Goal: Information Seeking & Learning: Learn about a topic

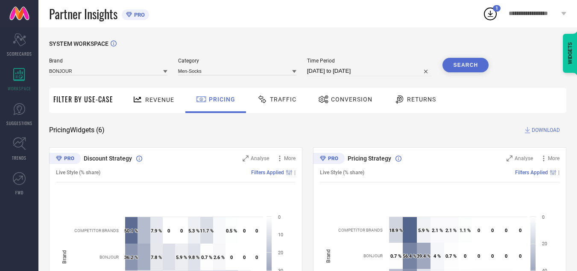
scroll to position [307, 0]
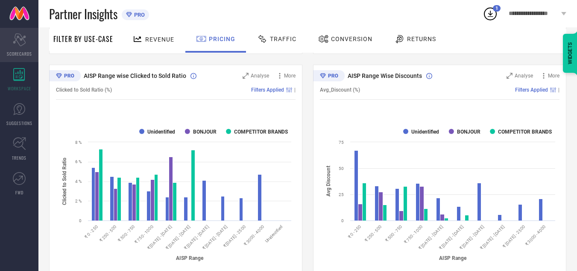
click at [16, 40] on icon at bounding box center [19, 39] width 13 height 13
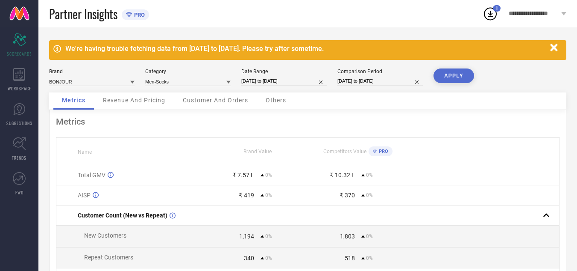
click at [490, 11] on icon at bounding box center [490, 13] width 15 height 15
click at [342, 15] on div "Partner Insights PRO" at bounding box center [266, 13] width 434 height 27
click at [19, 118] on link "SUGGESTIONS" at bounding box center [19, 114] width 38 height 34
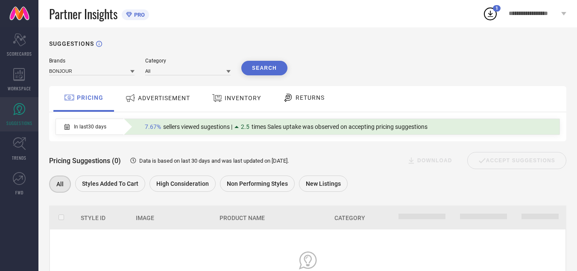
click at [229, 72] on icon at bounding box center [228, 71] width 4 height 3
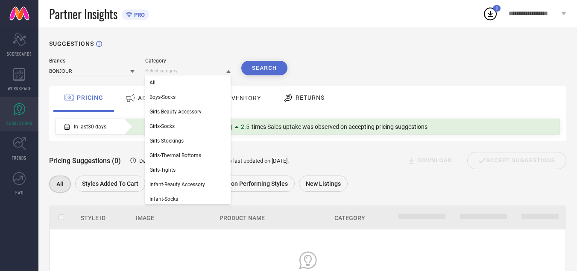
click at [250, 36] on div "SUGGESTIONS Brands BONJOUR Category All Boys-Socks Girls-Beauty Accessory Girls…" at bounding box center [307, 180] width 539 height 307
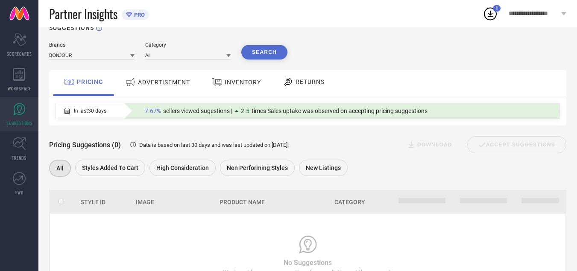
scroll to position [15, 0]
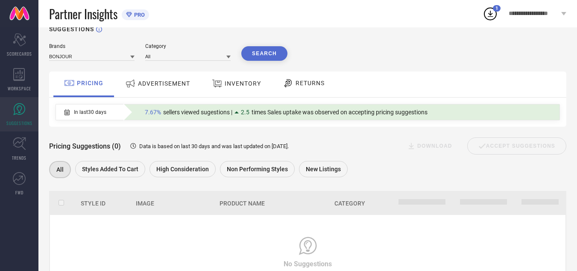
click at [227, 57] on icon at bounding box center [228, 57] width 4 height 4
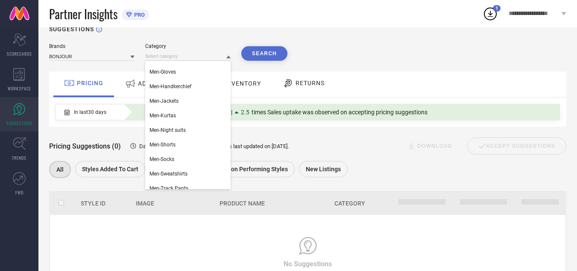
scroll to position [191, 0]
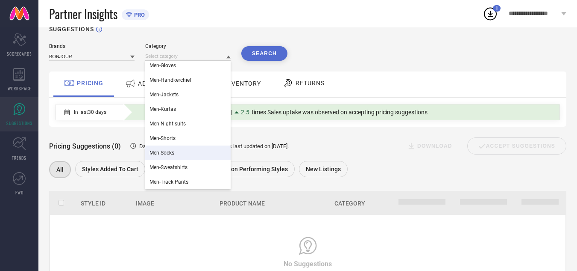
click at [166, 152] on span "Men-Socks" at bounding box center [162, 153] width 25 height 6
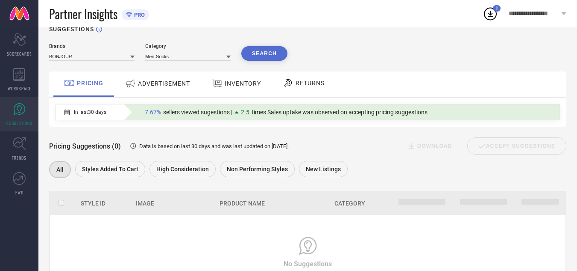
click at [263, 56] on button "Search" at bounding box center [264, 53] width 46 height 15
click at [239, 113] on div at bounding box center [237, 112] width 4 height 2
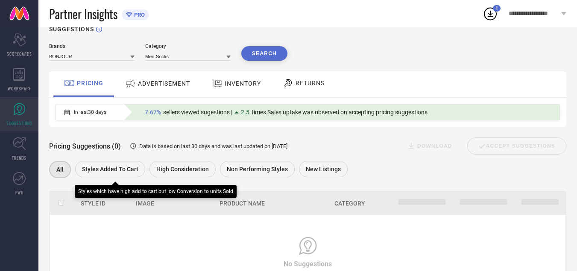
click at [111, 171] on span "Styles Added To Cart" at bounding box center [110, 168] width 56 height 7
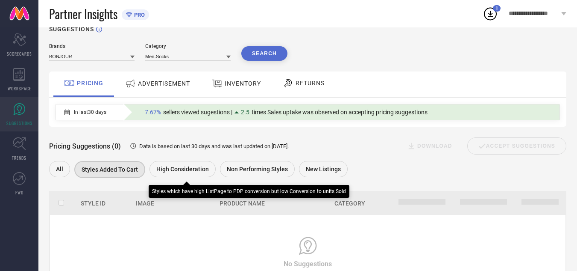
click at [184, 167] on span "High Consideration" at bounding box center [182, 168] width 53 height 7
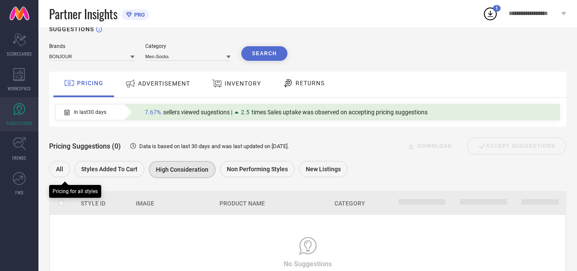
click at [59, 171] on span "All" at bounding box center [59, 168] width 7 height 7
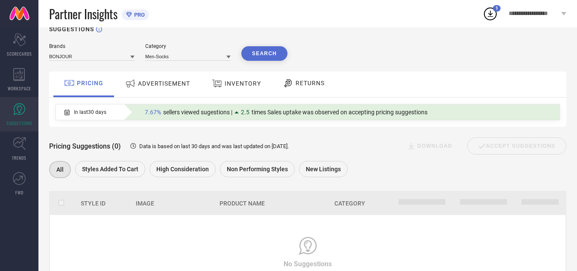
click at [115, 114] on div "In last 30 days" at bounding box center [85, 112] width 59 height 15
click at [93, 117] on div "In last 30 days" at bounding box center [85, 112] width 59 height 15
click at [68, 114] on icon at bounding box center [67, 112] width 5 height 6
click at [229, 111] on span "sellers viewed sugestions |" at bounding box center [197, 112] width 69 height 7
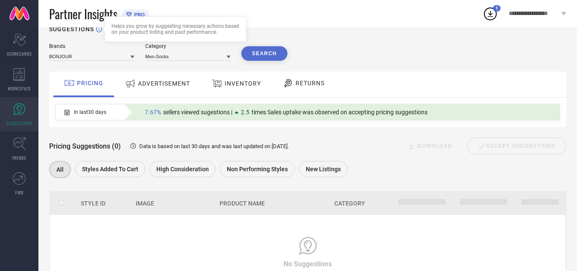
click at [97, 32] on icon at bounding box center [99, 29] width 6 height 6
click at [68, 113] on icon at bounding box center [67, 112] width 5 height 6
click at [104, 112] on span "In last 30 days" at bounding box center [90, 112] width 32 height 6
click at [174, 124] on div "In last 30 days 7.67% sellers viewed sugestions | 2.5 times Sales uptake was ob…" at bounding box center [308, 111] width 518 height 29
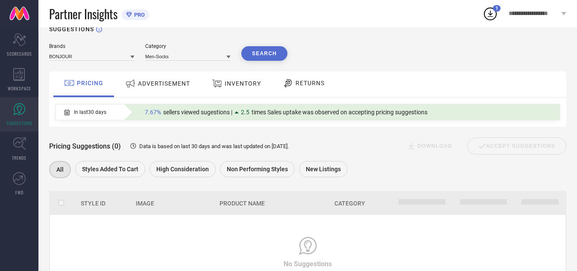
click at [134, 147] on icon at bounding box center [133, 146] width 8 height 8
click at [268, 148] on span "Data is based on last 30 days and was last updated on 15-Nov-24 ." at bounding box center [214, 146] width 150 height 6
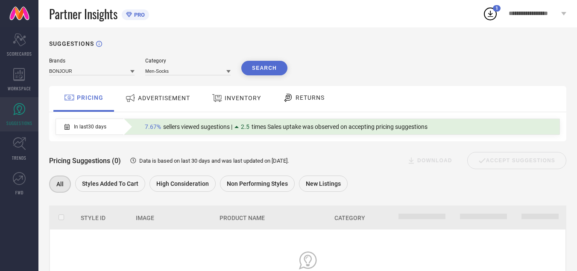
click at [260, 66] on button "Search" at bounding box center [264, 68] width 46 height 15
click at [160, 97] on span "ADVERTISEMENT" at bounding box center [164, 97] width 52 height 7
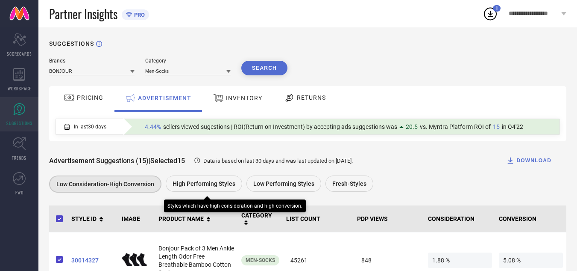
click at [221, 179] on div "High Performing Styles" at bounding box center [204, 183] width 76 height 16
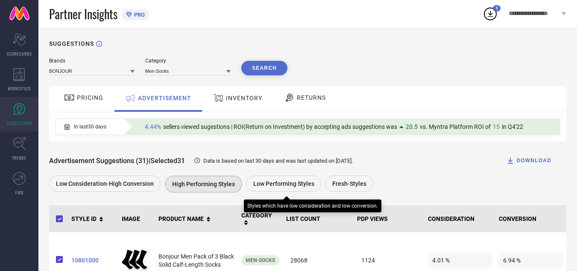
click at [275, 182] on span "Low Performing Styles" at bounding box center [283, 183] width 61 height 7
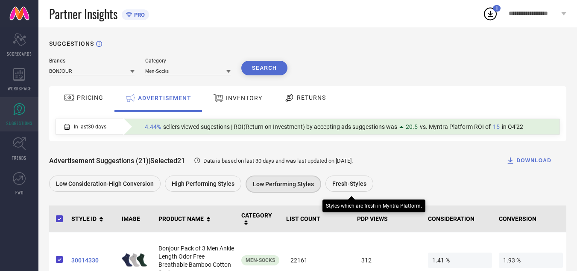
click at [344, 182] on span "Fresh-Styles" at bounding box center [349, 183] width 34 height 7
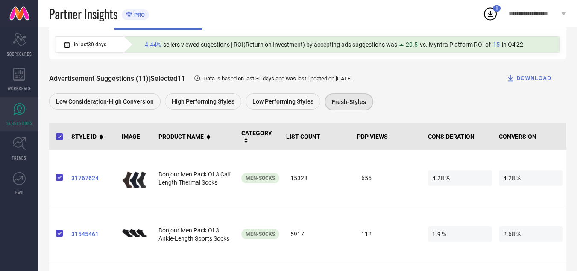
scroll to position [72, 0]
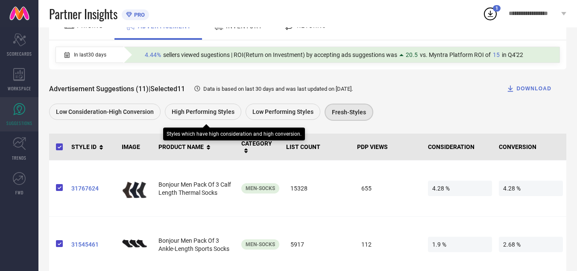
click at [182, 109] on div "High Performing Styles" at bounding box center [203, 111] width 76 height 16
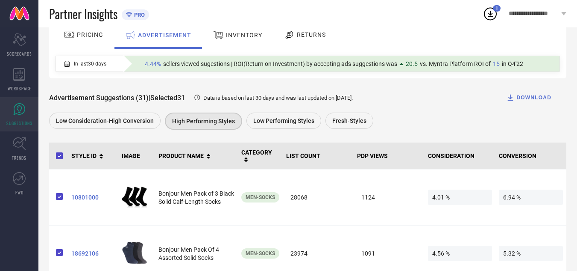
scroll to position [66, 0]
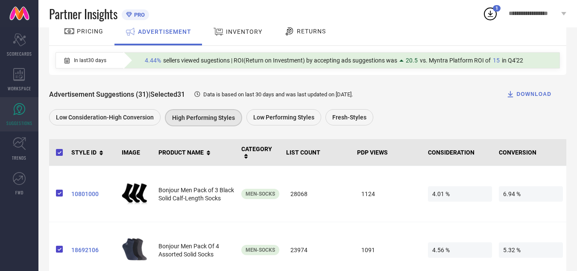
click at [516, 92] on div "DOWNLOAD" at bounding box center [528, 94] width 45 height 9
click at [492, 14] on icon at bounding box center [491, 14] width 6 height 6
click at [412, 84] on div "Advertisement Suggestions (31) | Selected 31 Data is based on last 30 days and …" at bounding box center [308, 101] width 518 height 53
click at [67, 60] on icon at bounding box center [67, 60] width 5 height 6
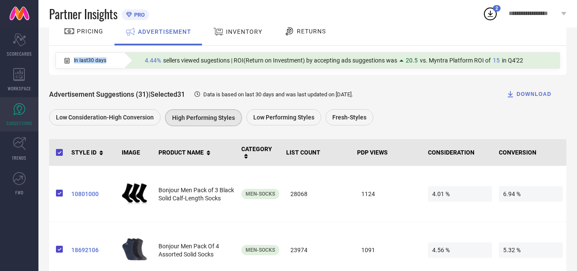
click at [67, 60] on icon at bounding box center [67, 60] width 5 height 6
click at [125, 62] on div at bounding box center [128, 60] width 9 height 17
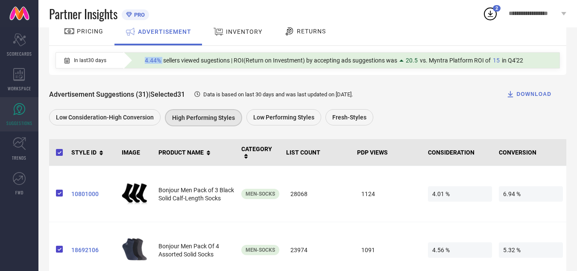
drag, startPoint x: 125, startPoint y: 62, endPoint x: 142, endPoint y: 65, distance: 17.8
click at [142, 65] on div "4.44% sellers viewed sugestions | ROI(Return on Investment) by accepting ads su…" at bounding box center [342, 60] width 436 height 15
click at [144, 72] on div "In last 30 days 4.44% sellers viewed sugestions | ROI(Return on Investment) by …" at bounding box center [308, 60] width 518 height 29
click at [201, 94] on icon at bounding box center [198, 94] width 8 height 8
click at [235, 32] on span "INVENTORY" at bounding box center [244, 31] width 36 height 7
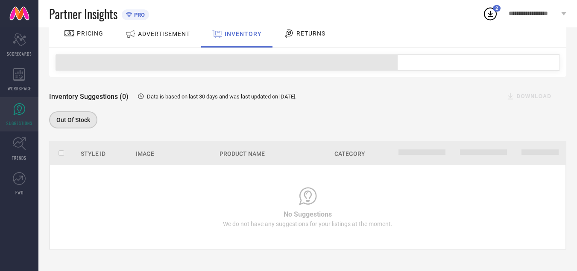
scroll to position [66, 0]
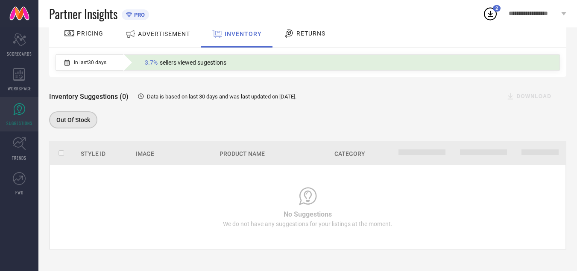
click at [291, 29] on icon at bounding box center [289, 33] width 8 height 8
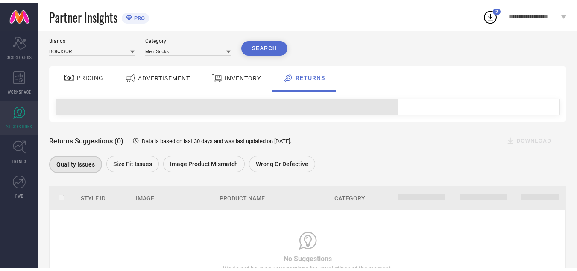
scroll to position [65, 0]
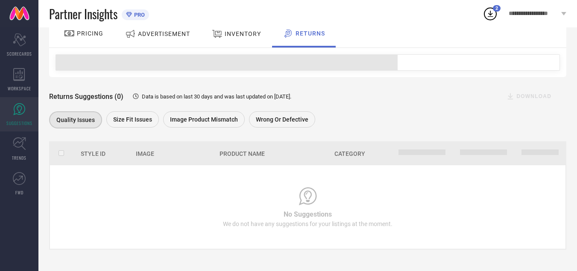
click at [12, 107] on link "SUGGESTIONS" at bounding box center [19, 114] width 38 height 34
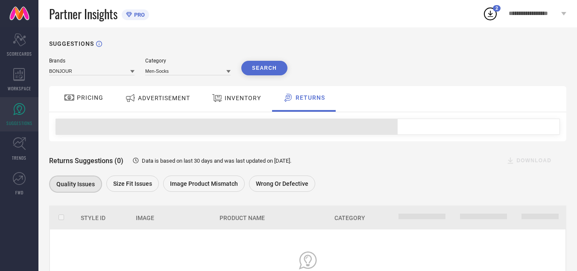
click at [565, 9] on div "**********" at bounding box center [537, 13] width 79 height 27
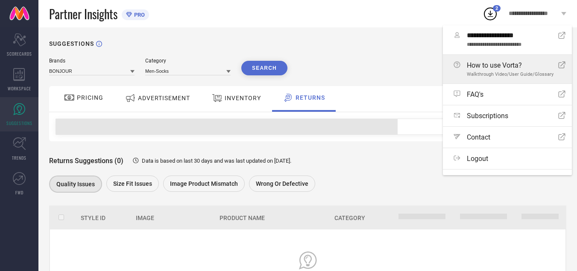
click at [550, 67] on span "How to use Vorta?" at bounding box center [510, 65] width 87 height 8
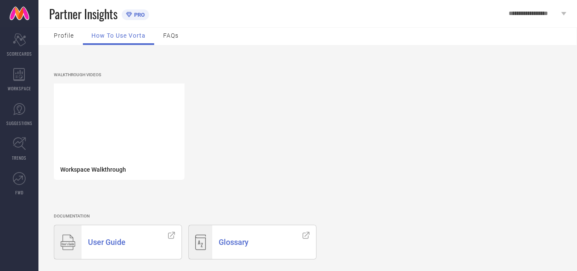
scroll to position [3, 0]
click at [141, 233] on div "User Guide" at bounding box center [122, 240] width 80 height 34
click at [174, 32] on span "FAQs" at bounding box center [170, 34] width 15 height 7
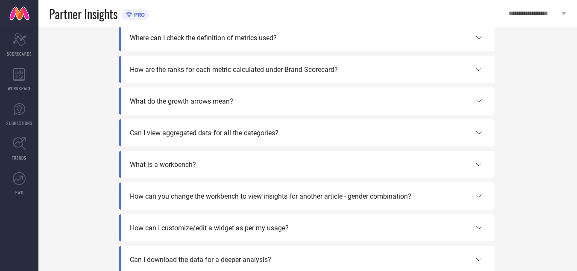
scroll to position [32, 0]
click at [474, 164] on icon at bounding box center [479, 163] width 10 height 10
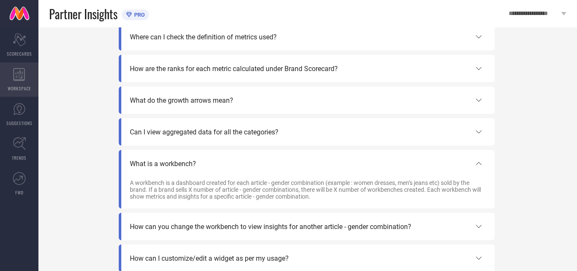
click at [23, 81] on div "WORKSPACE" at bounding box center [19, 79] width 38 height 34
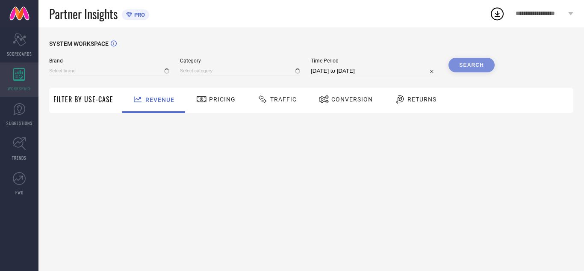
type input "BONJOUR"
type input "All"
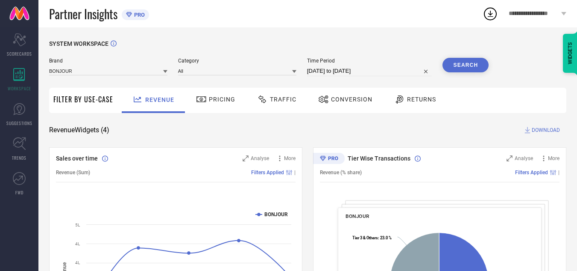
click at [574, 51] on div "WIDGETS" at bounding box center [570, 53] width 15 height 39
click at [342, 54] on div "SYSTEM WORKSPACE" at bounding box center [308, 49] width 518 height 18
click at [560, 9] on div "**********" at bounding box center [537, 13] width 79 height 27
click at [348, 40] on div "SYSTEM WORKSPACE" at bounding box center [308, 49] width 518 height 18
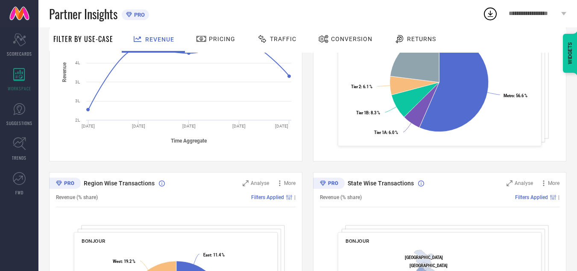
scroll to position [171, 0]
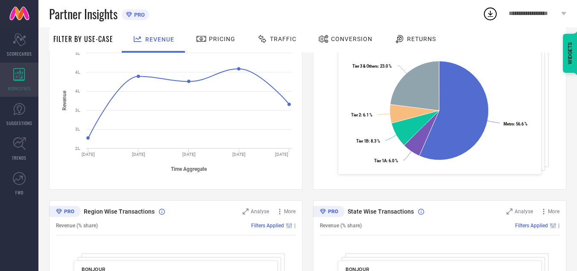
click at [18, 75] on icon at bounding box center [19, 74] width 12 height 13
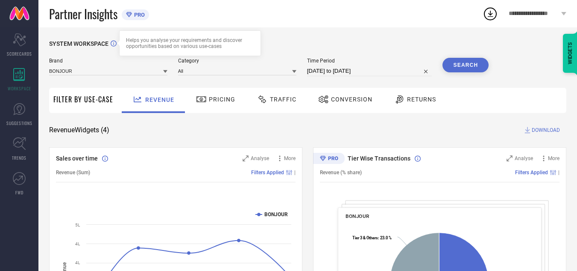
click at [113, 44] on icon at bounding box center [114, 43] width 6 height 6
click at [571, 58] on div "WIDGETS" at bounding box center [570, 53] width 15 height 39
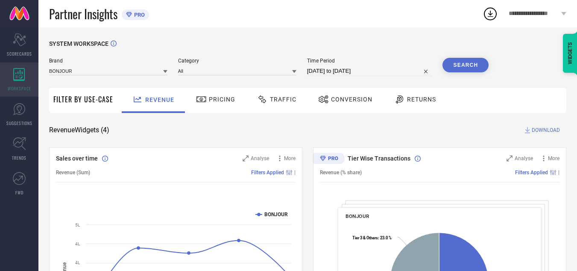
click at [17, 71] on icon at bounding box center [19, 74] width 12 height 13
click at [17, 56] on span "SCORECARDS" at bounding box center [19, 53] width 25 height 6
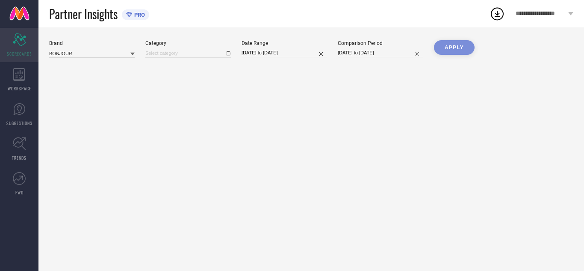
type input "Men-Socks"
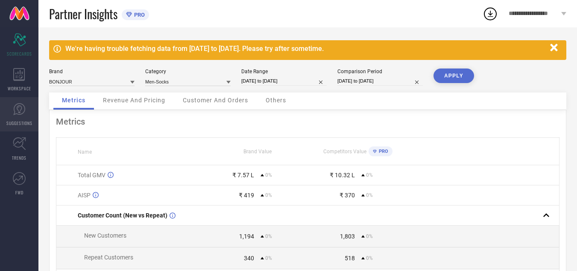
click at [19, 111] on icon at bounding box center [19, 109] width 13 height 13
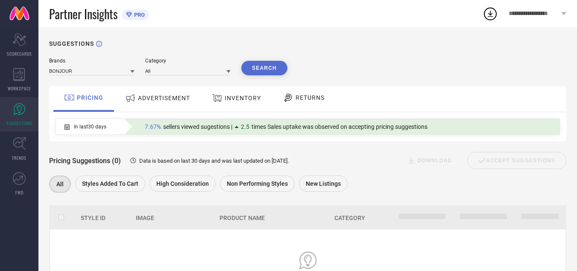
click at [144, 102] on div "ADVERTISEMENT" at bounding box center [157, 97] width 69 height 15
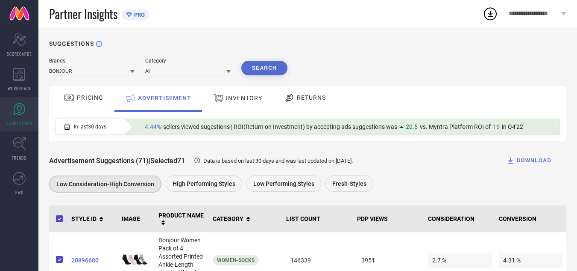
click at [564, 18] on div "**********" at bounding box center [537, 13] width 79 height 27
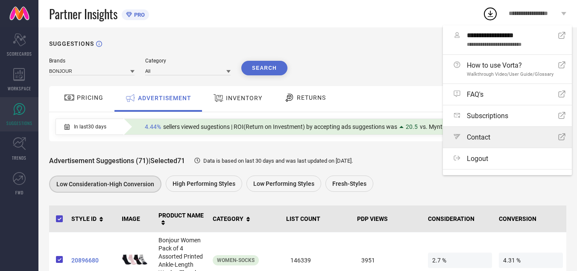
click at [538, 132] on link "Path Contact Open Icon" at bounding box center [507, 136] width 129 height 21
click at [565, 13] on icon at bounding box center [564, 13] width 5 height 3
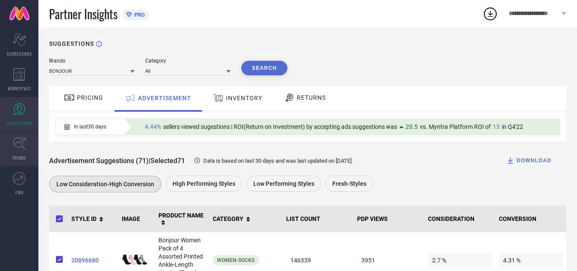
click at [15, 146] on icon at bounding box center [19, 143] width 13 height 13
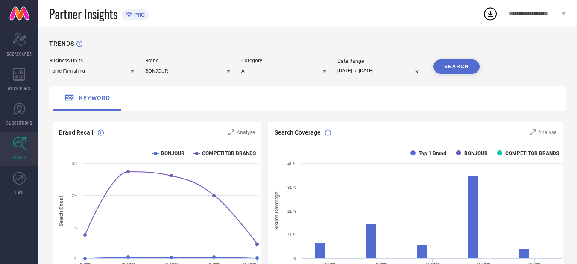
click at [131, 71] on icon at bounding box center [132, 71] width 4 height 3
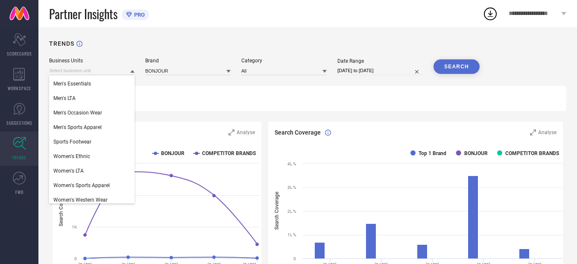
scroll to position [74, 0]
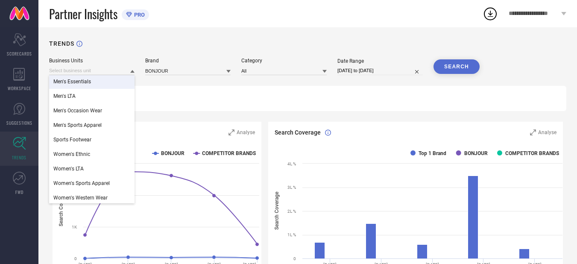
click at [64, 89] on div "Men's Essentials" at bounding box center [91, 81] width 85 height 15
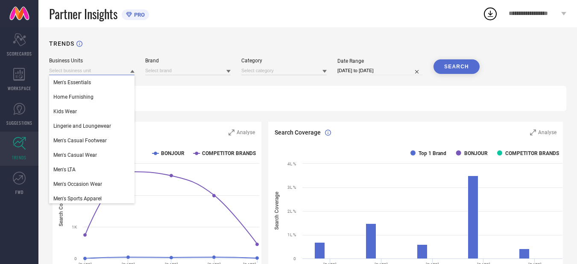
click at [129, 71] on input at bounding box center [91, 70] width 85 height 9
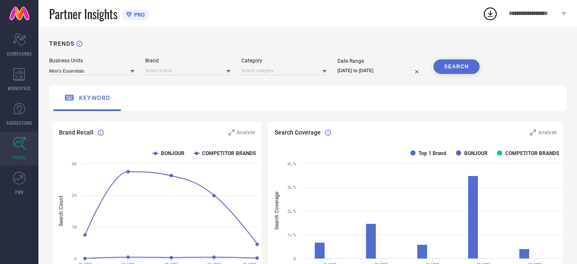
click at [131, 72] on icon at bounding box center [132, 71] width 4 height 4
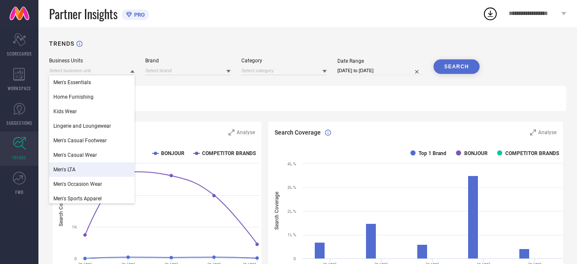
click at [69, 170] on span "Men's LTA" at bounding box center [64, 170] width 22 height 6
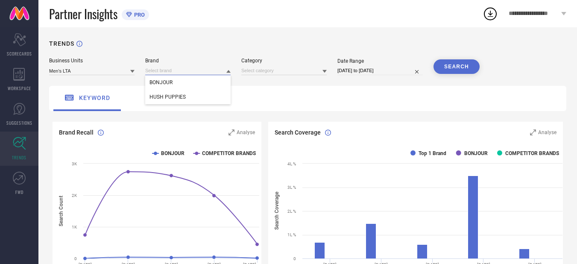
click at [226, 74] on input at bounding box center [187, 70] width 85 height 9
click at [200, 84] on div "BONJOUR" at bounding box center [187, 82] width 85 height 15
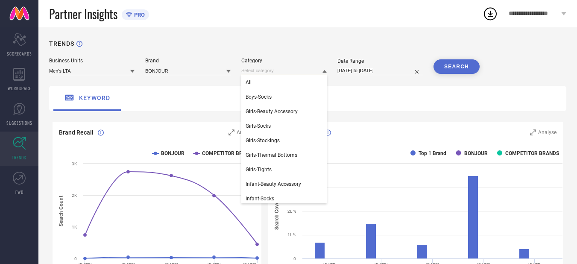
click at [321, 72] on input at bounding box center [283, 70] width 85 height 9
click at [256, 86] on div "All" at bounding box center [283, 82] width 85 height 15
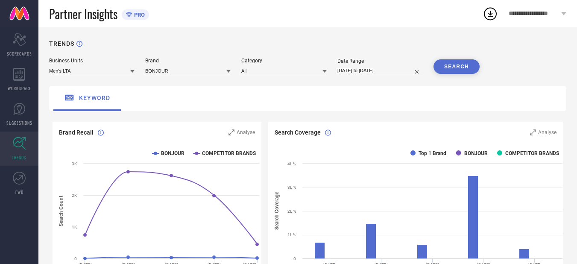
click at [459, 67] on button "SEARCH" at bounding box center [457, 66] width 46 height 15
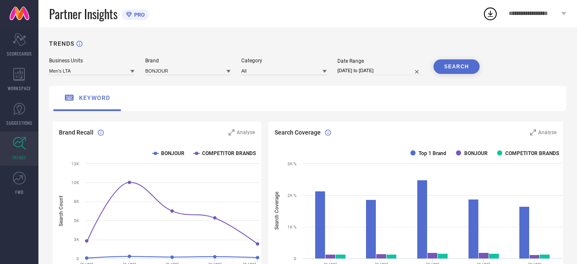
click at [459, 67] on button "SEARCH" at bounding box center [457, 66] width 46 height 15
select select "7"
select select "2025"
select select "8"
select select "2025"
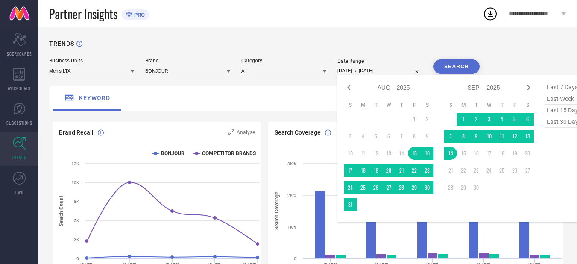
click at [398, 74] on input "[DATE] to [DATE]" at bounding box center [380, 70] width 85 height 9
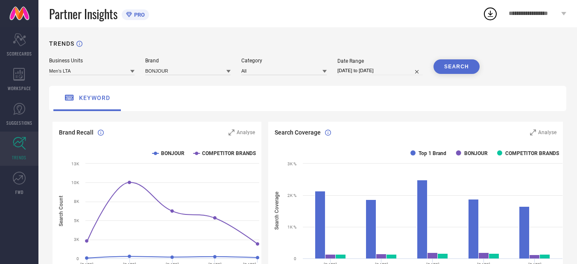
click at [496, 41] on div "TRENDS" at bounding box center [308, 49] width 518 height 18
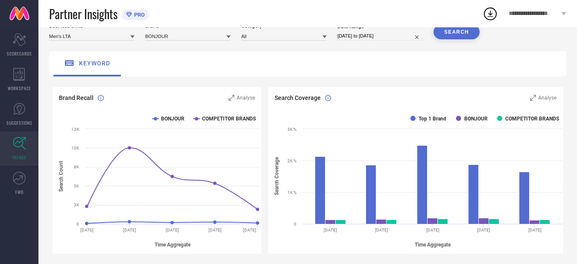
scroll to position [34, 0]
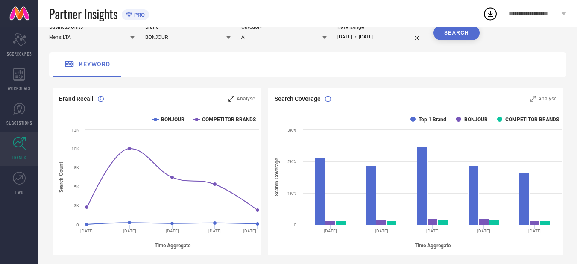
click at [232, 97] on icon at bounding box center [232, 99] width 6 height 6
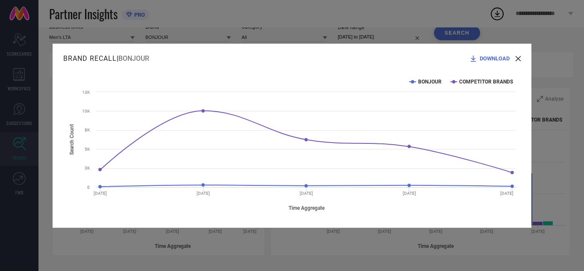
click at [473, 60] on icon at bounding box center [473, 58] width 6 height 6
click at [520, 56] on icon at bounding box center [517, 58] width 5 height 5
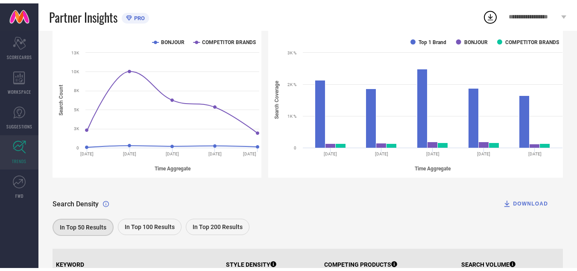
scroll to position [0, 0]
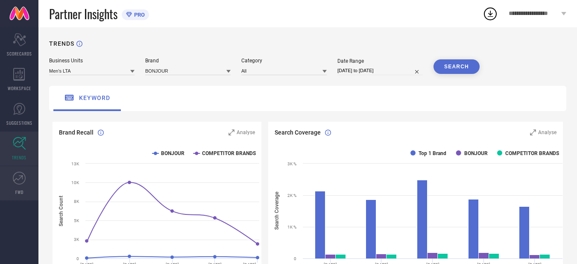
click at [18, 174] on icon at bounding box center [19, 178] width 13 height 13
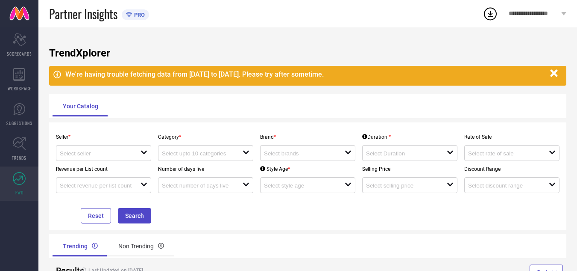
click at [552, 76] on icon "button" at bounding box center [553, 73] width 7 height 7
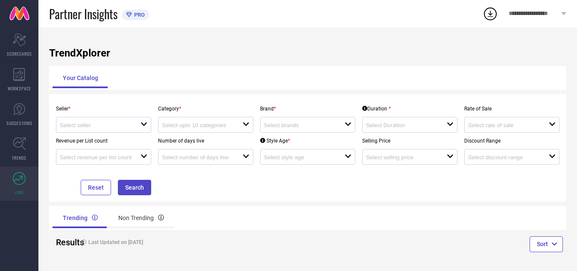
click at [149, 124] on div "open" at bounding box center [103, 125] width 95 height 16
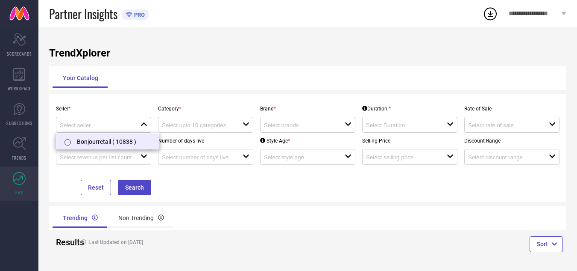
click at [69, 138] on label at bounding box center [67, 142] width 10 height 9
type input "Bonjourretail ( 10838 )"
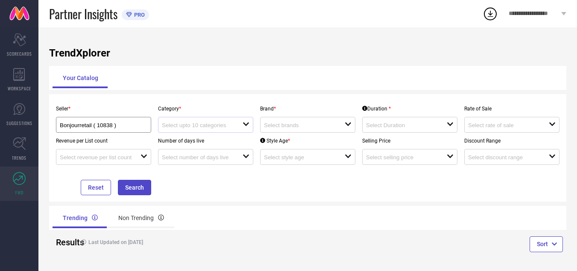
click at [244, 120] on div "open" at bounding box center [205, 125] width 95 height 16
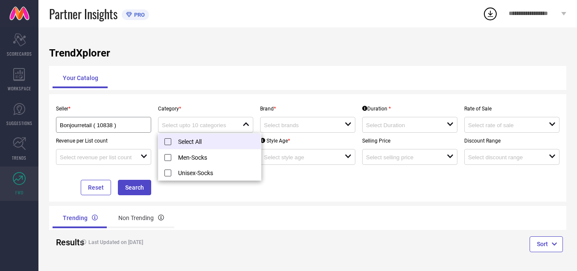
click at [169, 148] on li "Select All" at bounding box center [210, 141] width 103 height 16
type input "Men-Socks, Unisex-Socks"
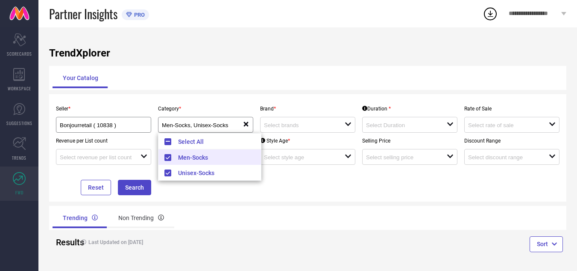
click at [286, 191] on div "Seller * Bonjourretail ( 10838 ) Category * Men-Socks, Unisex-Socks reset Brand…" at bounding box center [308, 147] width 511 height 94
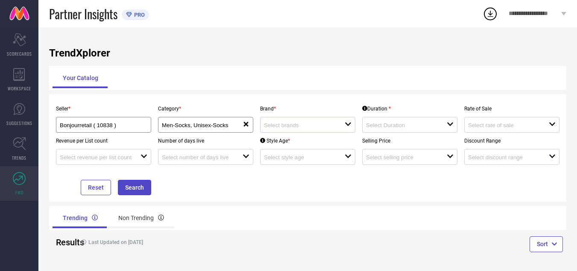
click at [331, 122] on div at bounding box center [304, 125] width 81 height 8
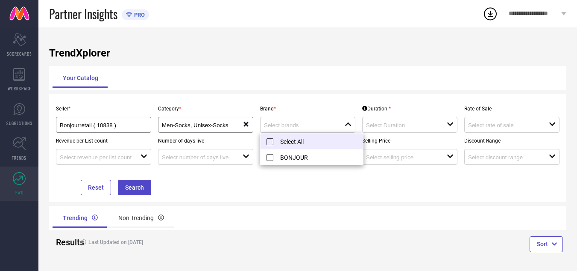
click at [272, 140] on li "Select All" at bounding box center [312, 141] width 103 height 16
type input "BONJOUR"
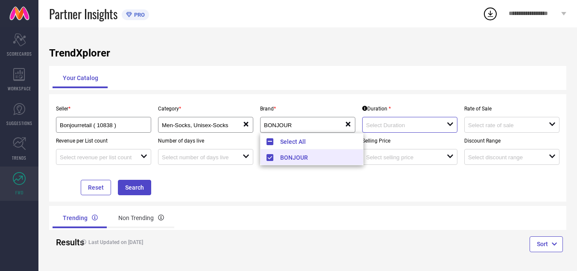
click at [409, 122] on input at bounding box center [402, 125] width 73 height 6
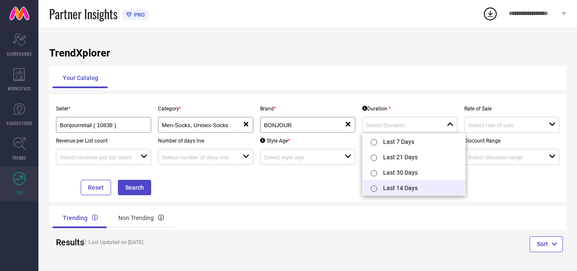
click at [373, 189] on input "radio" at bounding box center [374, 188] width 6 height 6
type input "Last 14 Days"
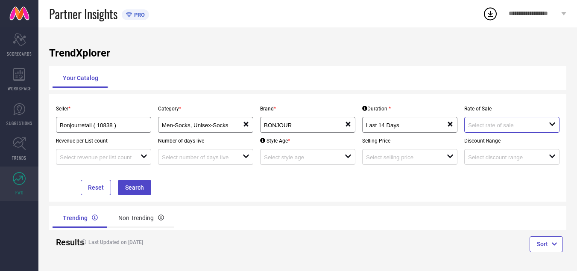
click at [529, 124] on input at bounding box center [504, 125] width 73 height 6
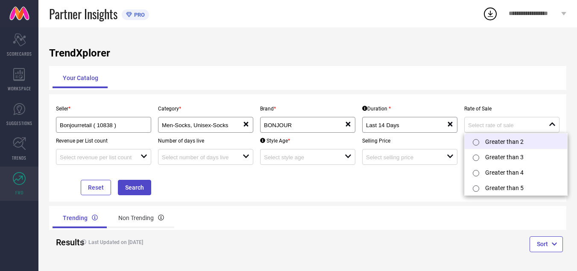
click at [476, 143] on input "radio" at bounding box center [476, 142] width 6 height 6
type input "Greater than 2"
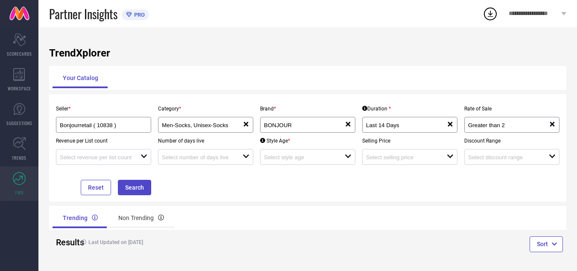
click at [140, 159] on div at bounding box center [100, 157] width 81 height 8
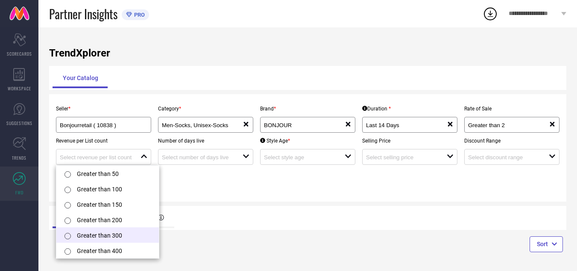
click at [67, 235] on input "radio" at bounding box center [68, 235] width 6 height 6
type input "Greater than 300"
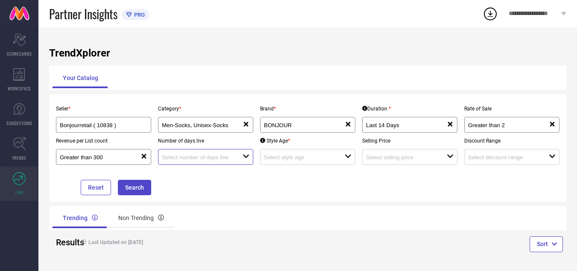
click at [224, 158] on input at bounding box center [198, 157] width 73 height 6
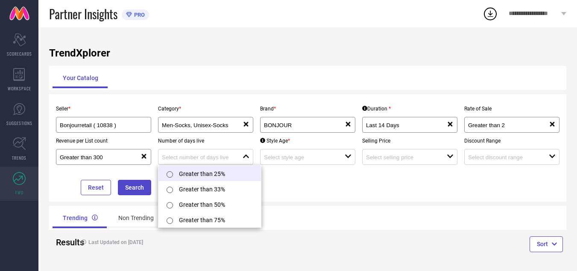
click at [171, 176] on input "radio" at bounding box center [170, 174] width 6 height 6
type input "Greater than 25%"
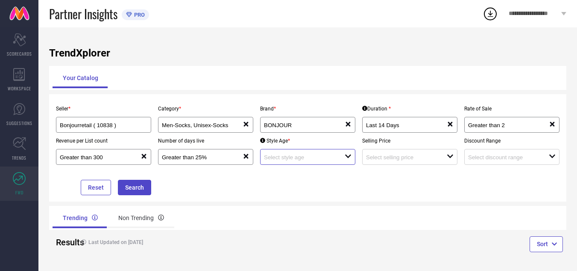
click at [333, 158] on input at bounding box center [300, 157] width 73 height 6
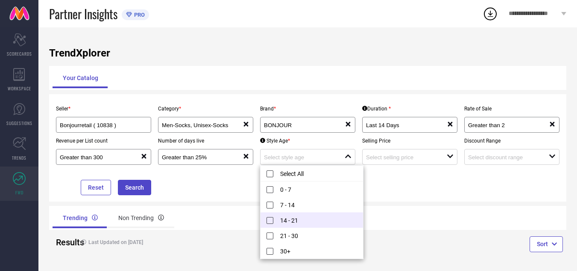
click at [272, 219] on li "14 - 21" at bounding box center [312, 219] width 103 height 15
click at [271, 235] on li "21 - 30" at bounding box center [312, 234] width 103 height 15
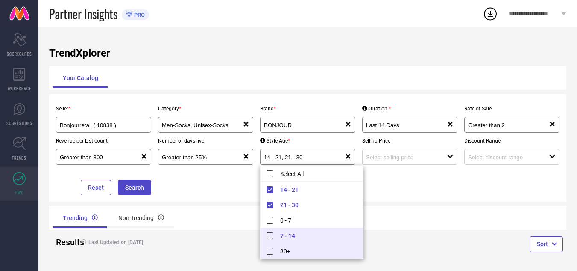
click at [271, 246] on li "30+" at bounding box center [312, 250] width 103 height 15
type input "14 - 21, + 2 more"
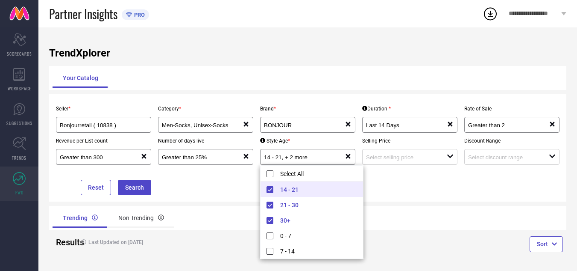
click at [397, 214] on div "Trending Non Trending" at bounding box center [308, 218] width 518 height 24
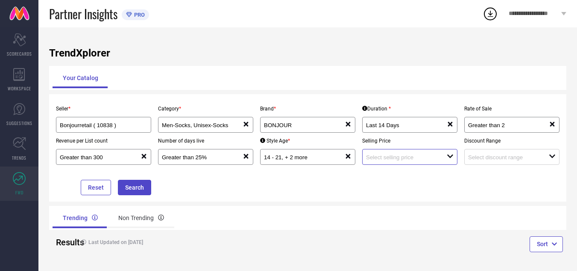
click at [411, 159] on input at bounding box center [402, 157] width 73 height 6
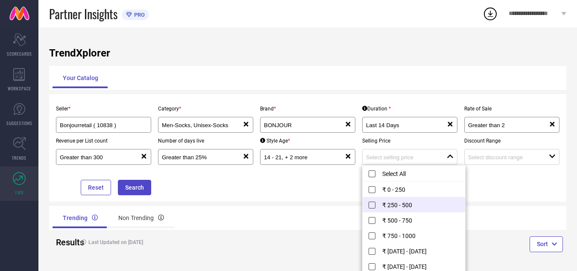
click at [373, 205] on li "₹ 250 - 500" at bounding box center [414, 204] width 103 height 15
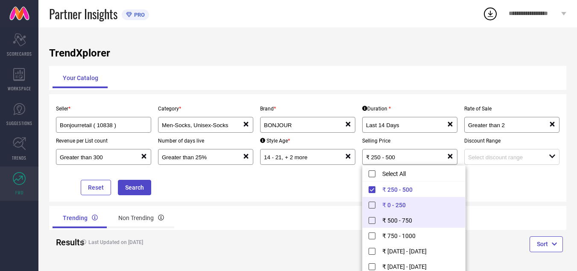
click at [371, 221] on li "₹ 500 - 750" at bounding box center [414, 219] width 103 height 15
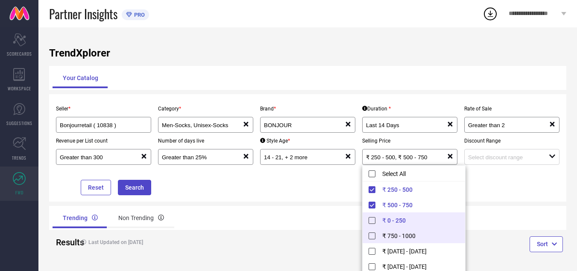
click at [372, 233] on li "₹ 750 - 1000" at bounding box center [414, 234] width 103 height 15
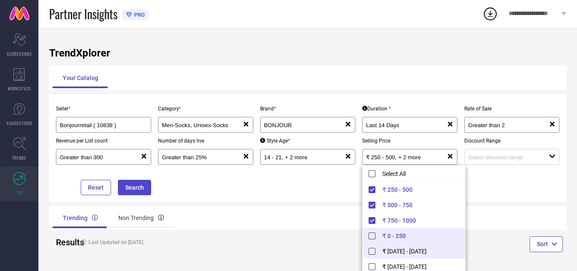
click at [372, 250] on li "₹ [DATE] - [DATE]" at bounding box center [414, 250] width 103 height 15
type input "₹ 250 - 500, + 3 more"
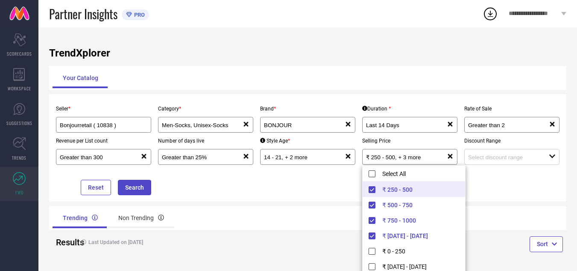
click at [503, 193] on div "Seller * Bonjourretail ( 10838 ) Category * Men-Socks, Unisex-Socks reset Brand…" at bounding box center [308, 147] width 511 height 94
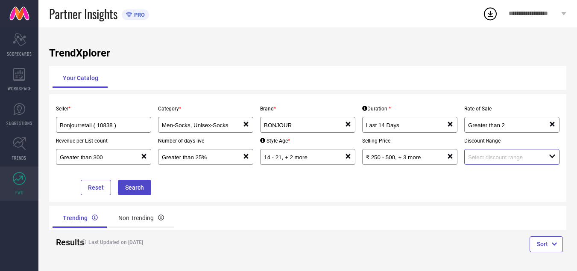
click at [486, 159] on input at bounding box center [504, 157] width 73 height 6
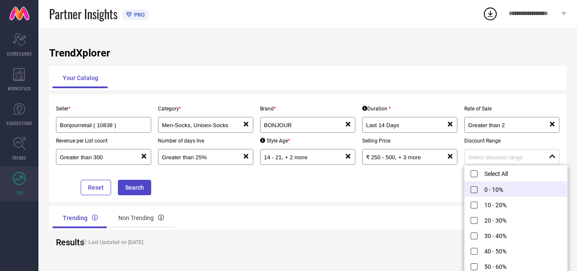
click at [473, 188] on li "0 - 10%" at bounding box center [516, 188] width 103 height 15
click at [474, 205] on li "10 - 20%" at bounding box center [516, 204] width 103 height 15
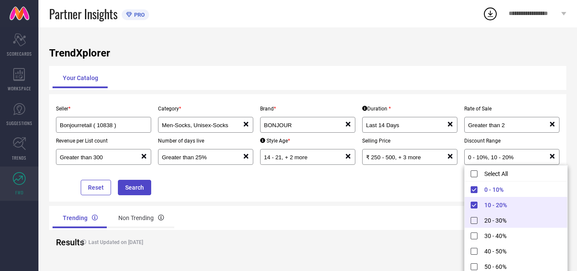
click at [471, 221] on li "20 - 30%" at bounding box center [516, 219] width 103 height 15
click at [475, 219] on li "20 - 30%" at bounding box center [516, 219] width 103 height 15
type input "0 - 10%, 10 - 20%"
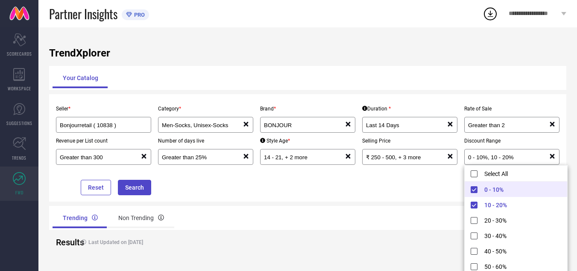
click at [409, 188] on div "Seller * Bonjourretail ( 10838 ) Category * Men-Socks, Unisex-Socks reset Brand…" at bounding box center [308, 147] width 511 height 94
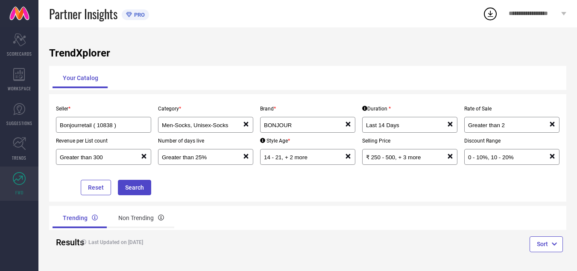
scroll to position [4, 0]
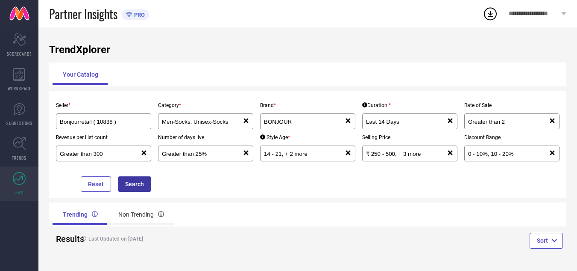
click at [135, 189] on button "Search" at bounding box center [134, 183] width 33 height 15
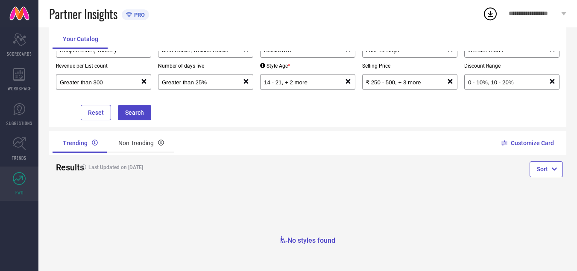
scroll to position [75, 0]
click at [127, 136] on div "Non Trending" at bounding box center [141, 142] width 66 height 21
click at [144, 83] on icon "reset" at bounding box center [144, 81] width 7 height 7
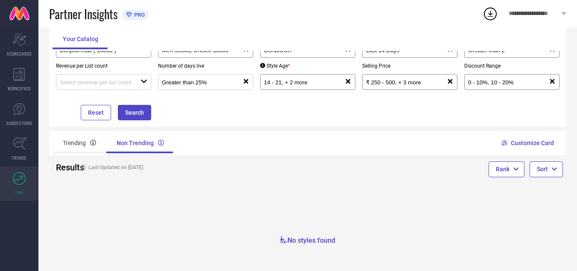
click at [244, 80] on icon at bounding box center [246, 81] width 5 height 5
click at [349, 79] on icon "reset" at bounding box center [348, 81] width 7 height 7
click at [452, 80] on icon at bounding box center [450, 81] width 5 height 5
click at [549, 82] on icon "reset" at bounding box center [552, 81] width 7 height 7
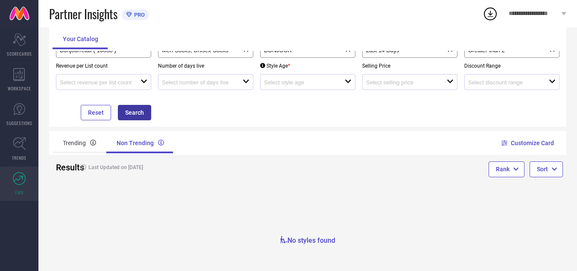
click at [132, 113] on button "Search" at bounding box center [134, 112] width 33 height 15
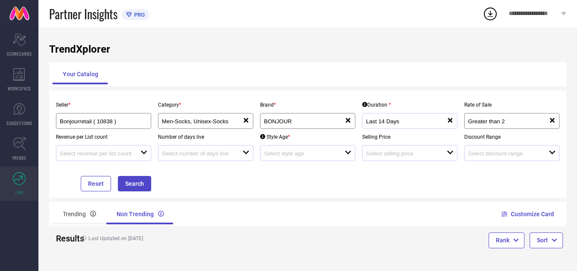
click at [449, 120] on icon "reset" at bounding box center [450, 120] width 7 height 7
click at [559, 123] on div "Greater than 2 reset" at bounding box center [512, 121] width 95 height 16
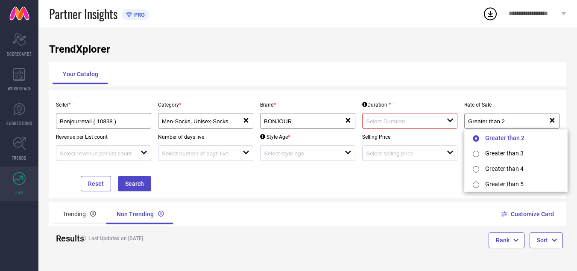
click at [440, 121] on div at bounding box center [406, 121] width 81 height 8
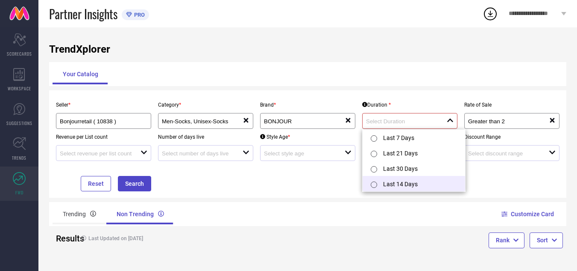
click at [374, 183] on input "radio" at bounding box center [374, 184] width 6 height 6
type input "Last 14 Days"
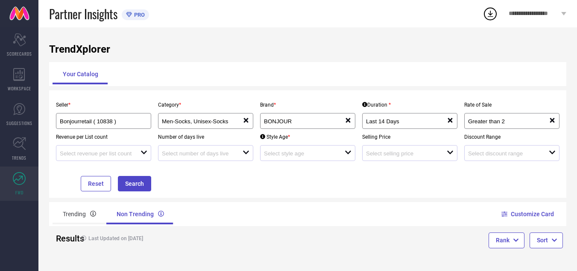
click at [329, 150] on div at bounding box center [304, 153] width 81 height 8
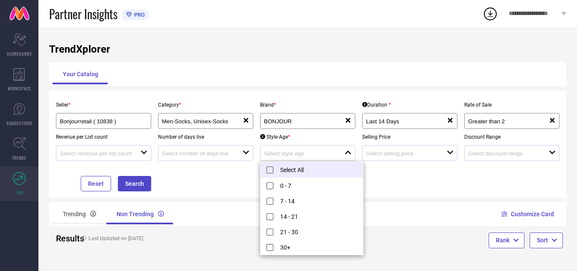
click at [273, 170] on li "Select All" at bounding box center [312, 170] width 103 height 16
type input "0 - 7, + 4 more"
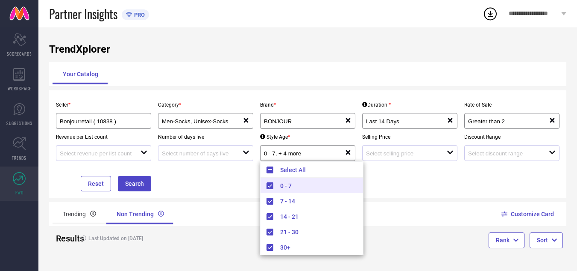
click at [418, 183] on div "Seller * Bonjourretail ( 10838 ) Category * Men-Socks, Unisex-Socks reset Brand…" at bounding box center [308, 144] width 511 height 94
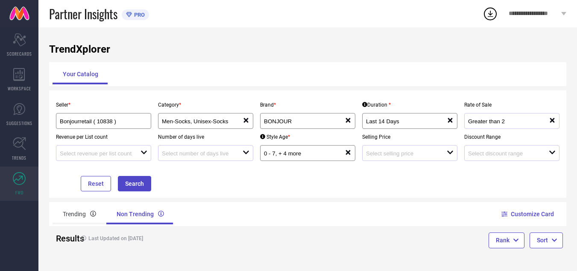
click at [552, 120] on icon at bounding box center [552, 120] width 5 height 5
click at [144, 184] on button "Search" at bounding box center [134, 183] width 33 height 15
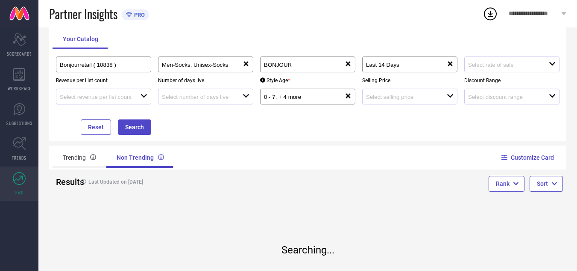
scroll to position [63, 0]
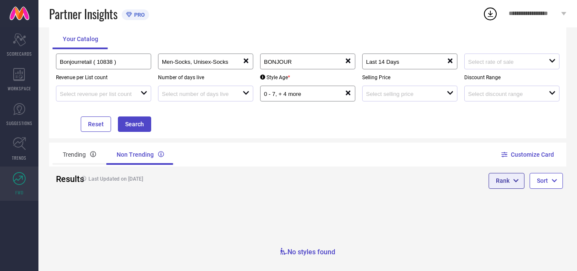
click at [512, 180] on span "button" at bounding box center [514, 181] width 9 height 8
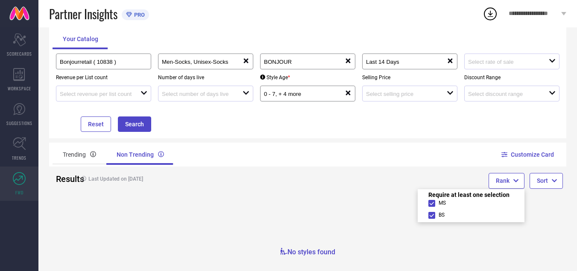
click at [540, 204] on div "No styles found" at bounding box center [308, 233] width 518 height 71
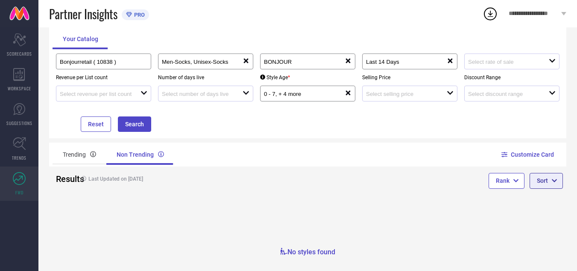
click at [551, 176] on button "Sort" at bounding box center [546, 180] width 33 height 15
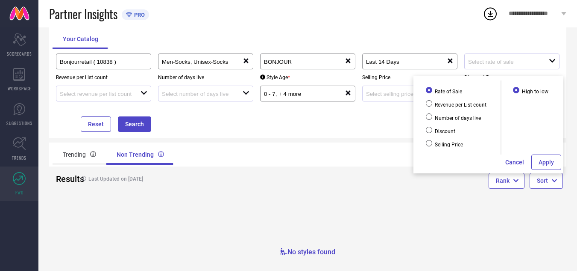
click at [418, 192] on div "Rank Sort" at bounding box center [437, 181] width 259 height 31
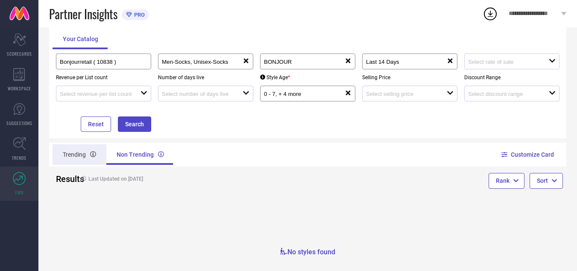
click at [79, 156] on div "Trending" at bounding box center [80, 154] width 54 height 21
